Goal: Information Seeking & Learning: Find specific fact

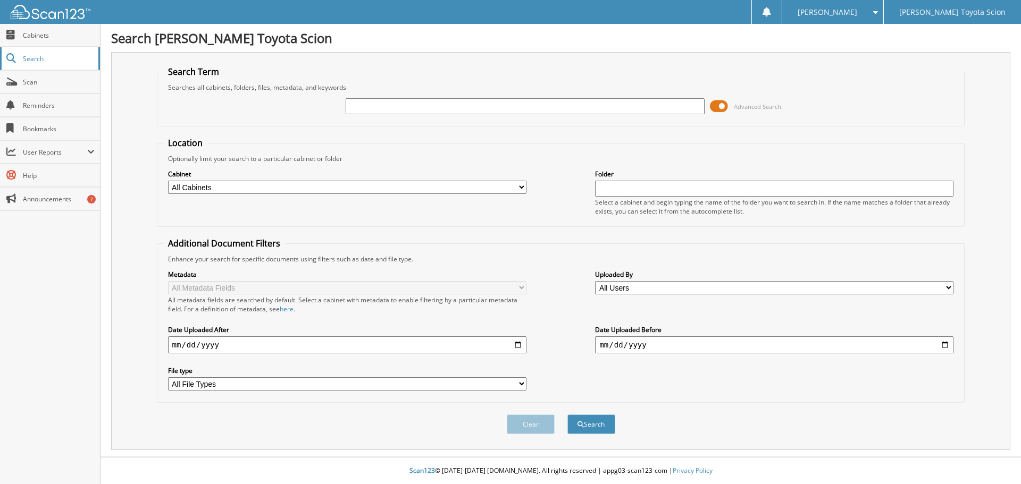
click at [47, 59] on span "Search" at bounding box center [58, 58] width 70 height 9
click at [38, 37] on span "Cabinets" at bounding box center [59, 35] width 72 height 9
click at [30, 81] on span "Scan" at bounding box center [59, 82] width 72 height 9
click at [401, 103] on input "text" at bounding box center [525, 106] width 358 height 16
type input "36403"
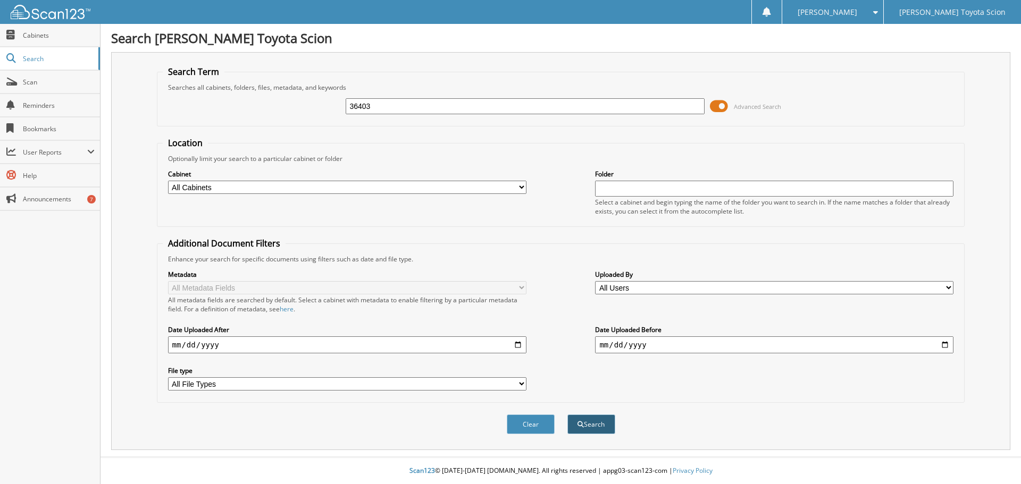
click at [593, 428] on button "Search" at bounding box center [591, 425] width 48 height 20
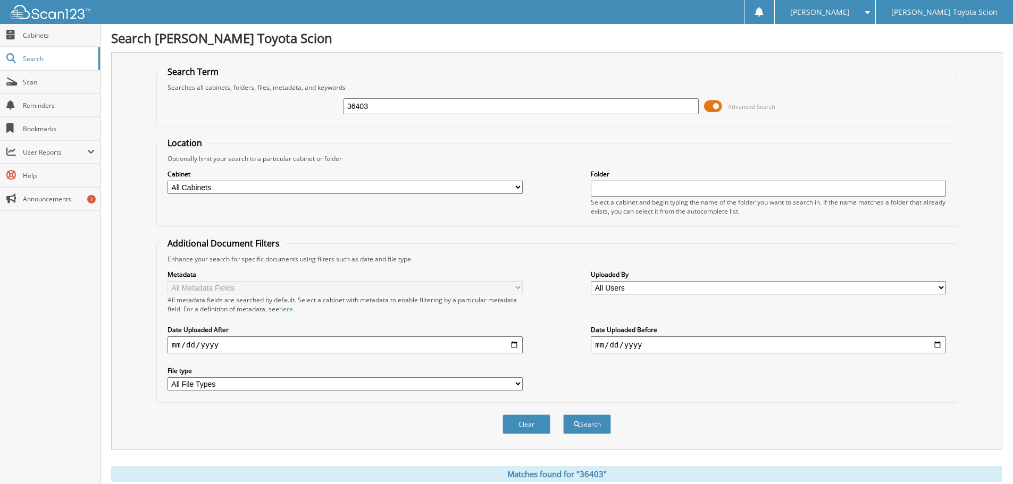
click at [712, 104] on span at bounding box center [713, 106] width 18 height 16
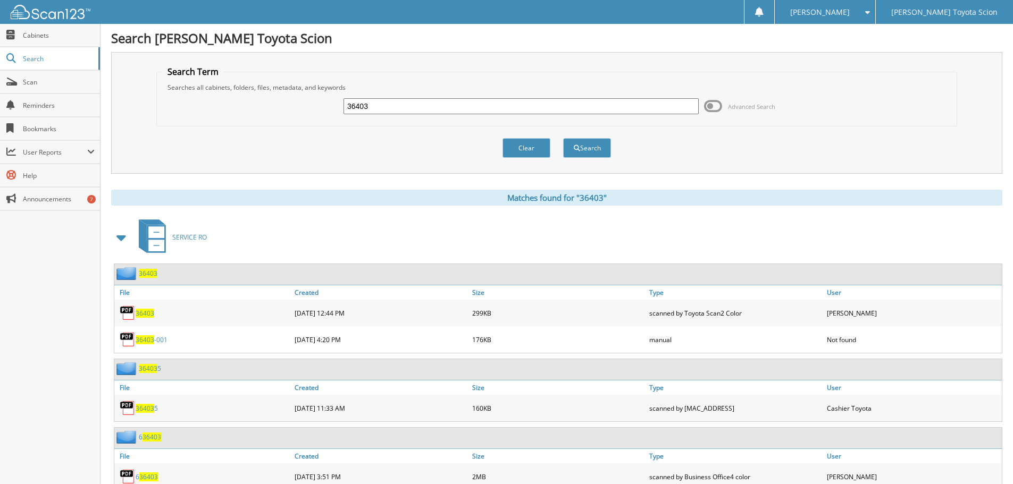
click at [715, 104] on span at bounding box center [713, 106] width 18 height 16
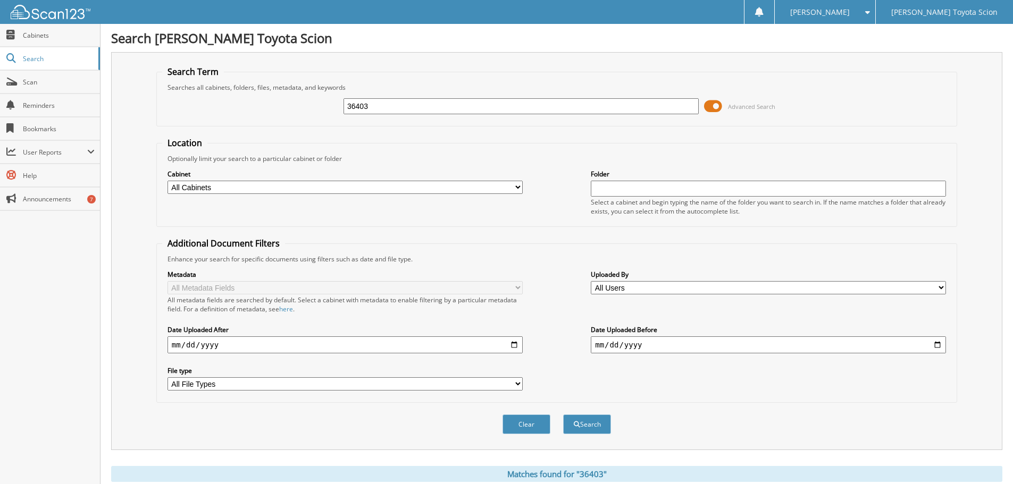
click at [715, 104] on span at bounding box center [713, 106] width 18 height 16
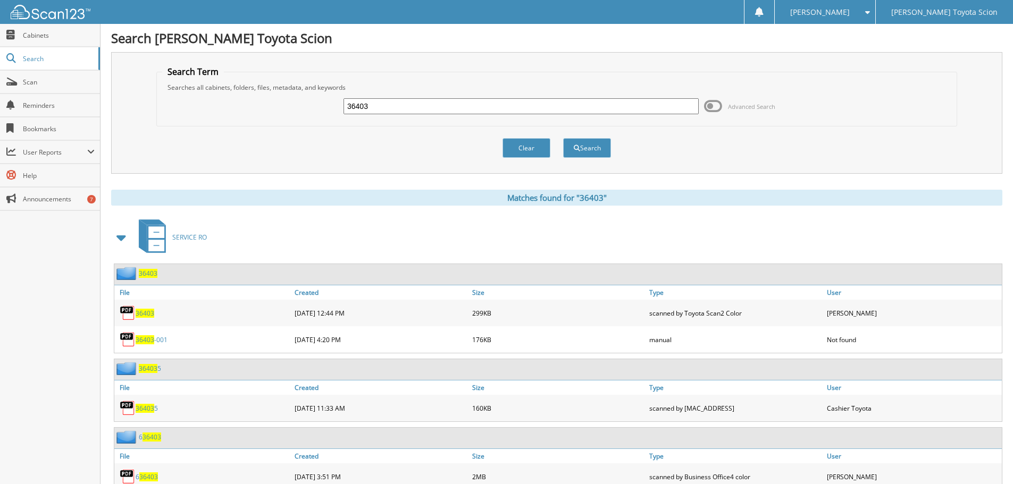
click at [124, 239] on span at bounding box center [121, 237] width 15 height 19
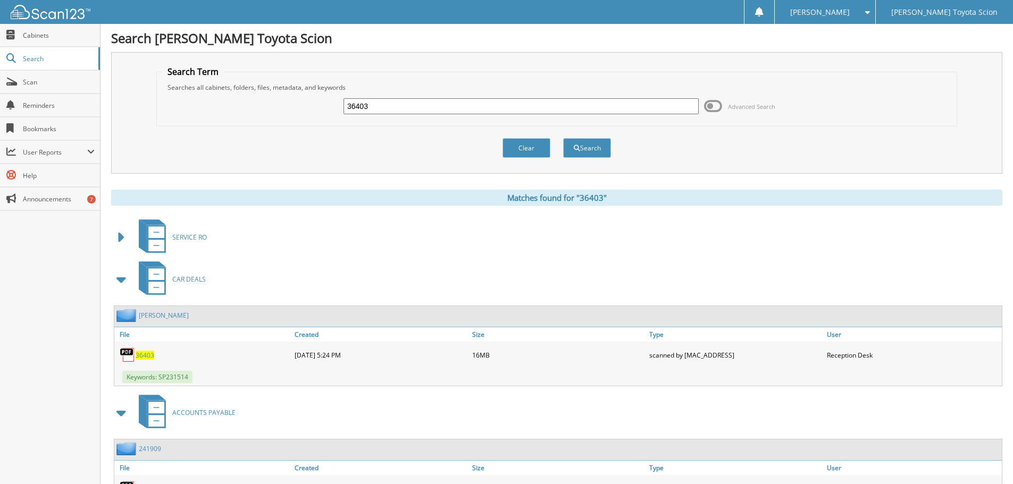
click at [140, 355] on span "36403" at bounding box center [145, 355] width 19 height 9
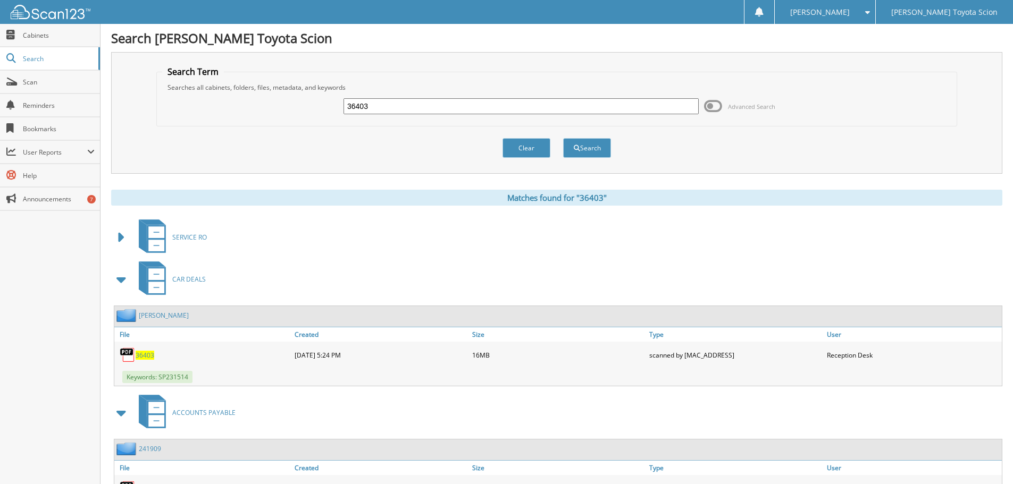
click at [140, 355] on span "36403" at bounding box center [145, 355] width 19 height 9
click at [131, 355] on img at bounding box center [128, 355] width 16 height 16
click at [135, 356] on img at bounding box center [128, 355] width 16 height 16
